Goal: Task Accomplishment & Management: Complete application form

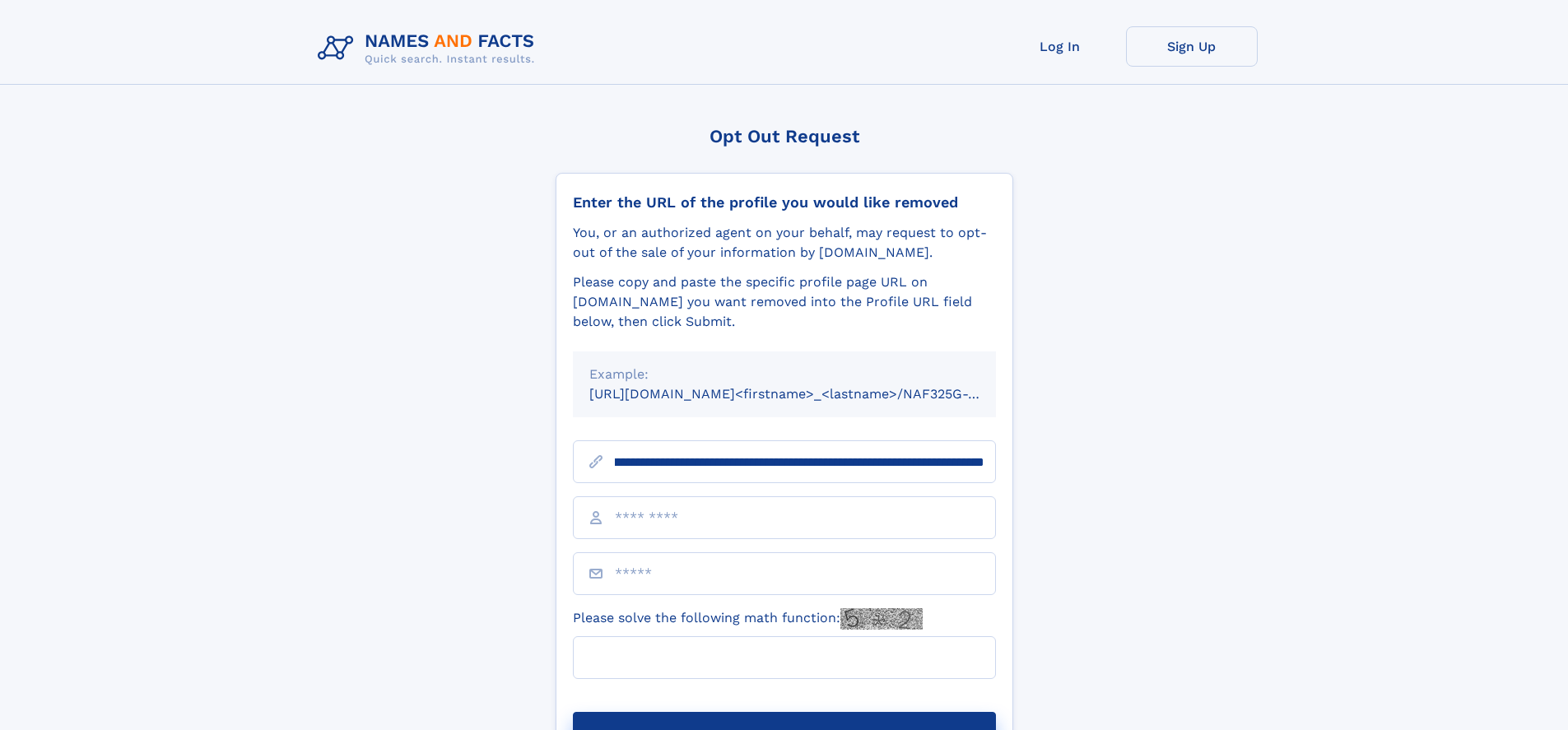
scroll to position [0, 206]
type input "**********"
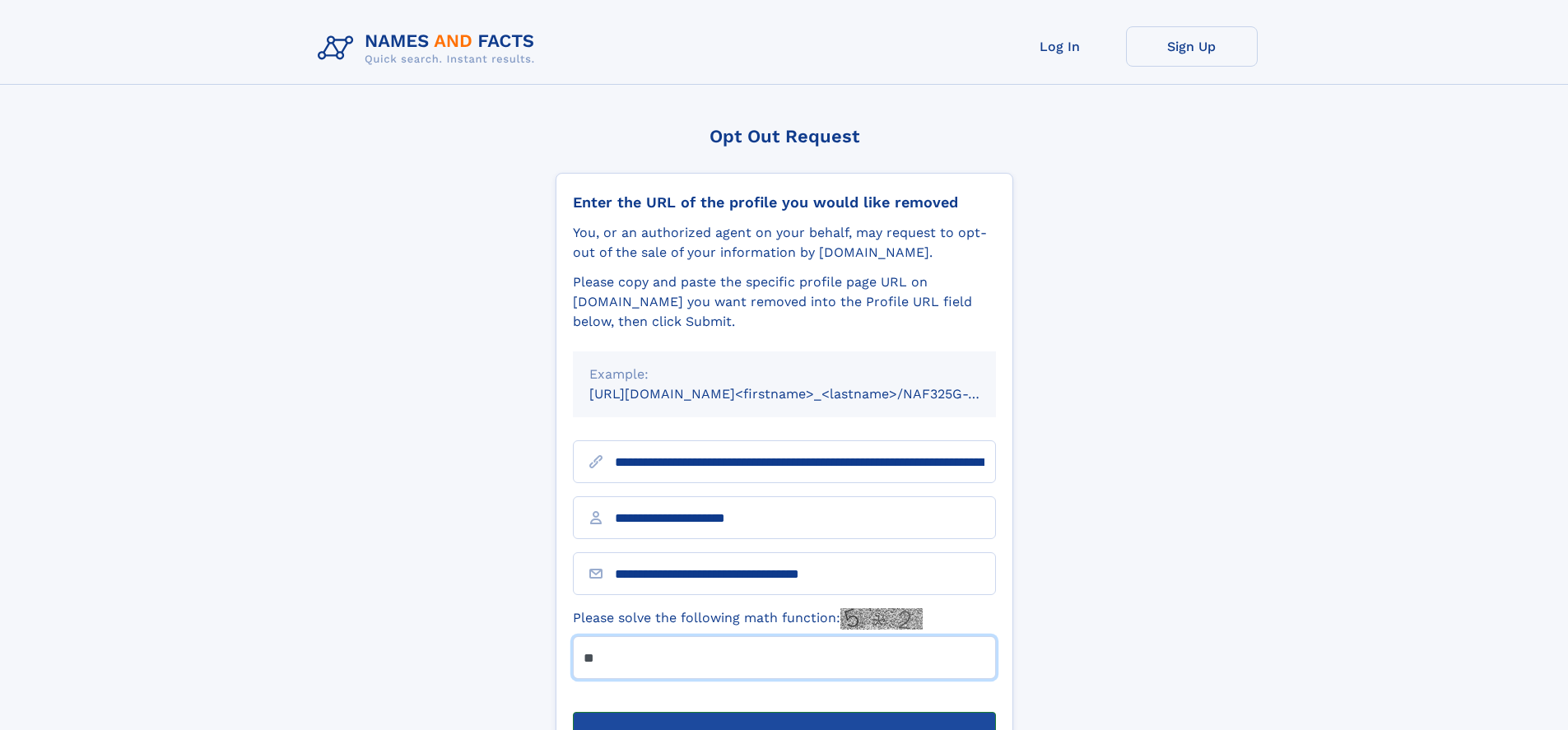
type input "**"
click at [783, 712] on button "Submit Opt Out Request" at bounding box center [784, 738] width 423 height 53
